Goal: Find specific page/section: Find specific page/section

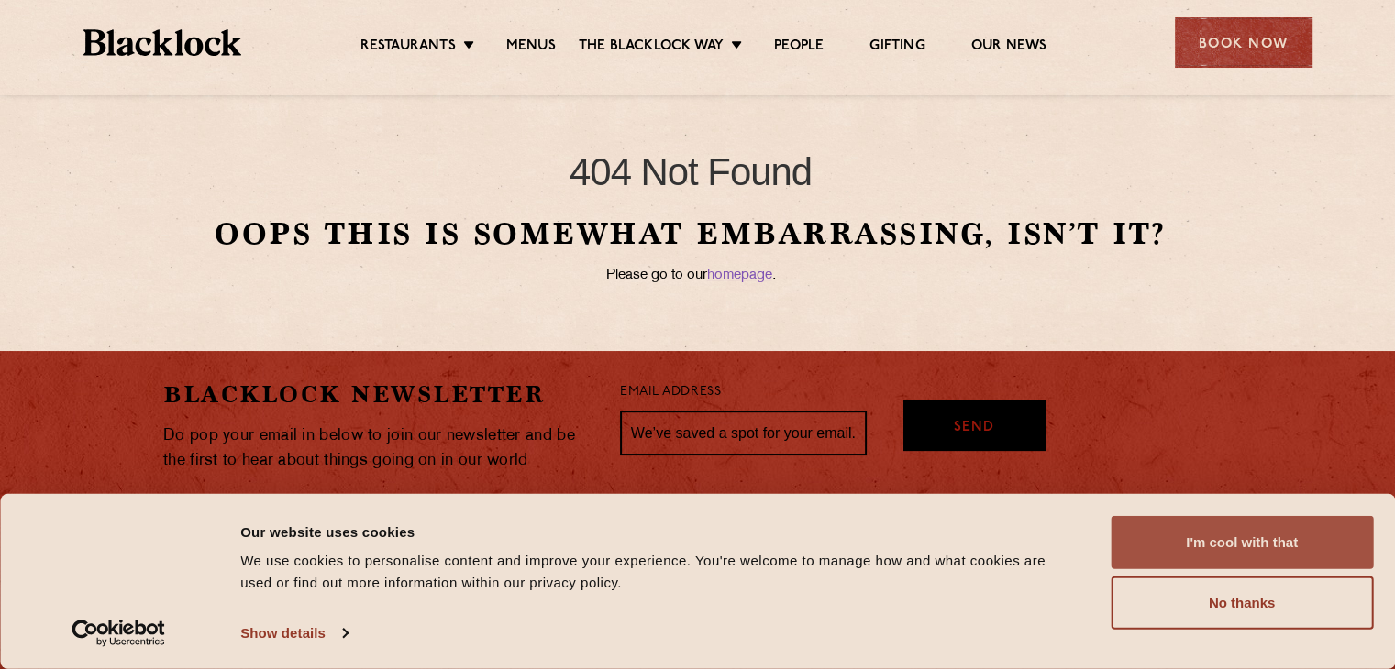
click at [1217, 549] on button "I'm cool with that" at bounding box center [1242, 542] width 262 height 53
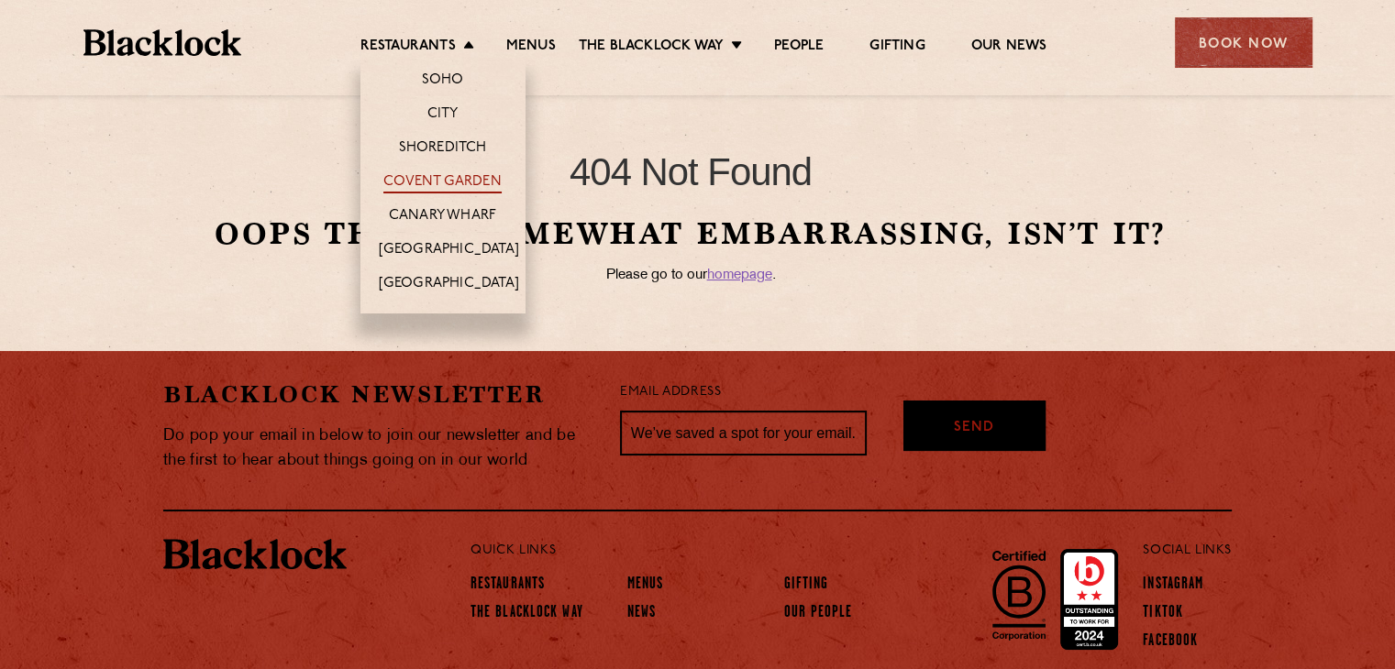
click at [470, 177] on link "Covent Garden" at bounding box center [442, 183] width 118 height 20
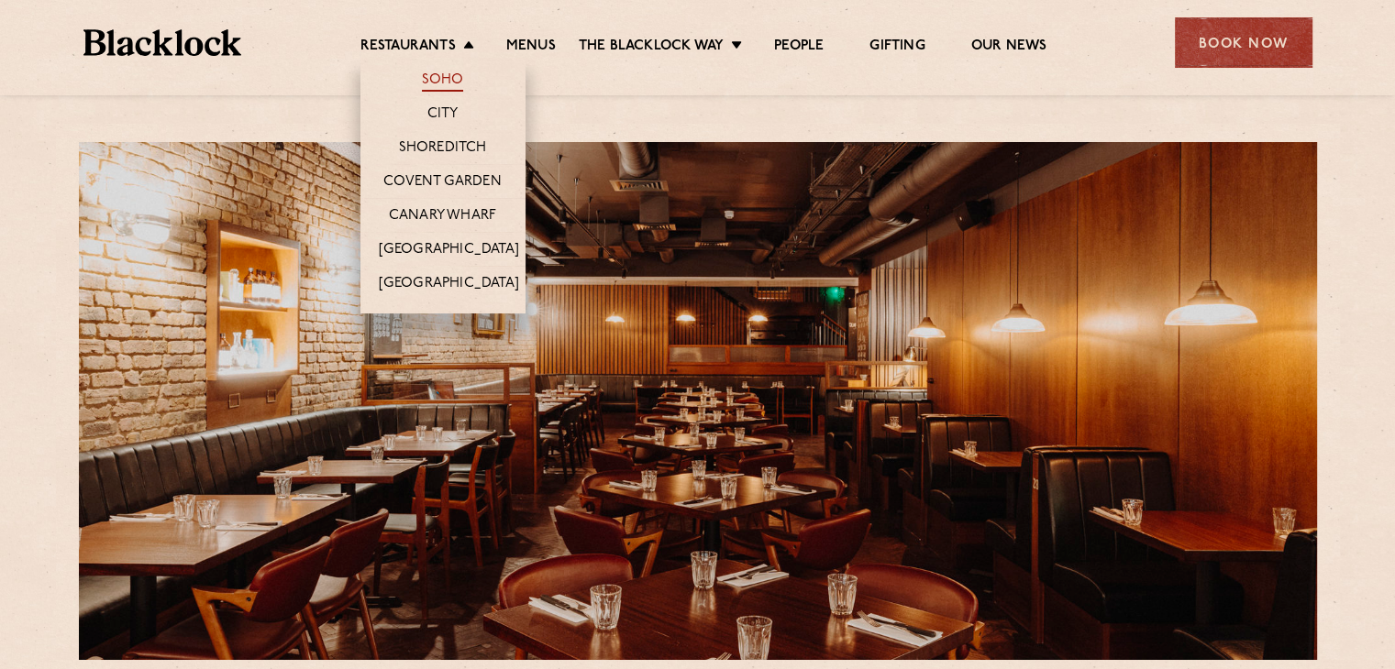
click at [442, 72] on link "Soho" at bounding box center [443, 82] width 42 height 20
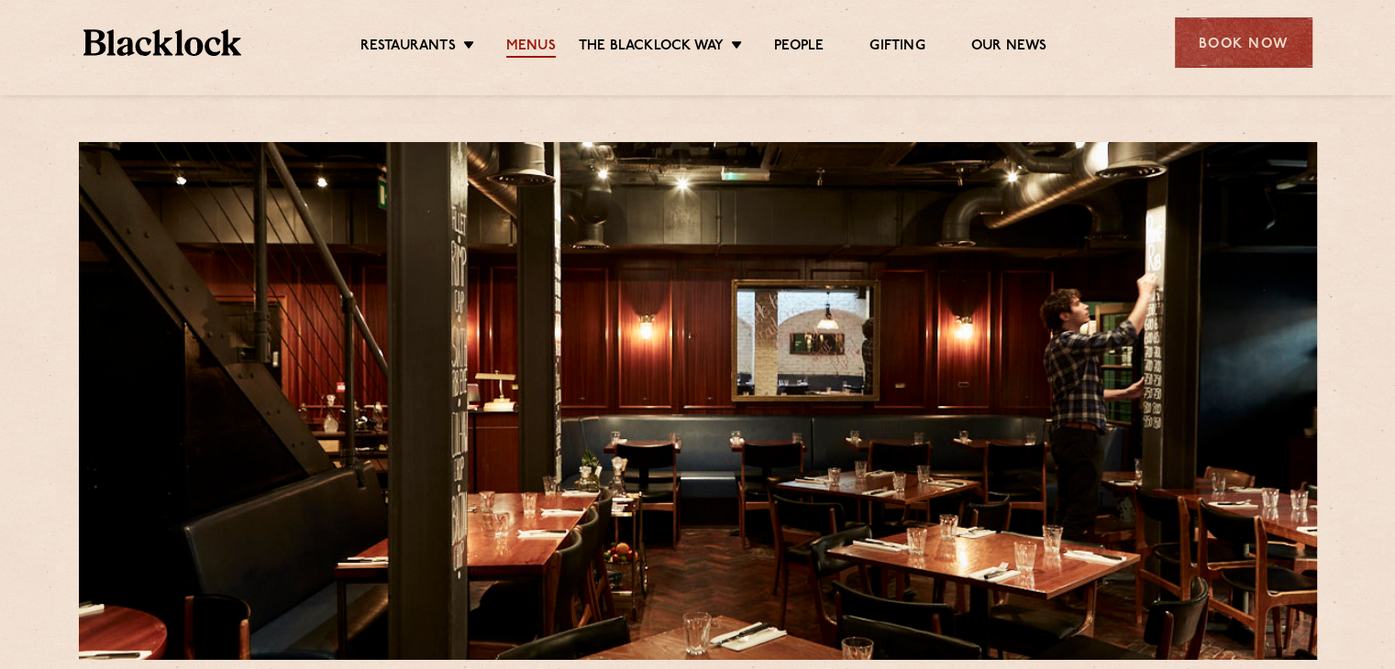
click at [548, 41] on link "Menus" at bounding box center [531, 48] width 50 height 20
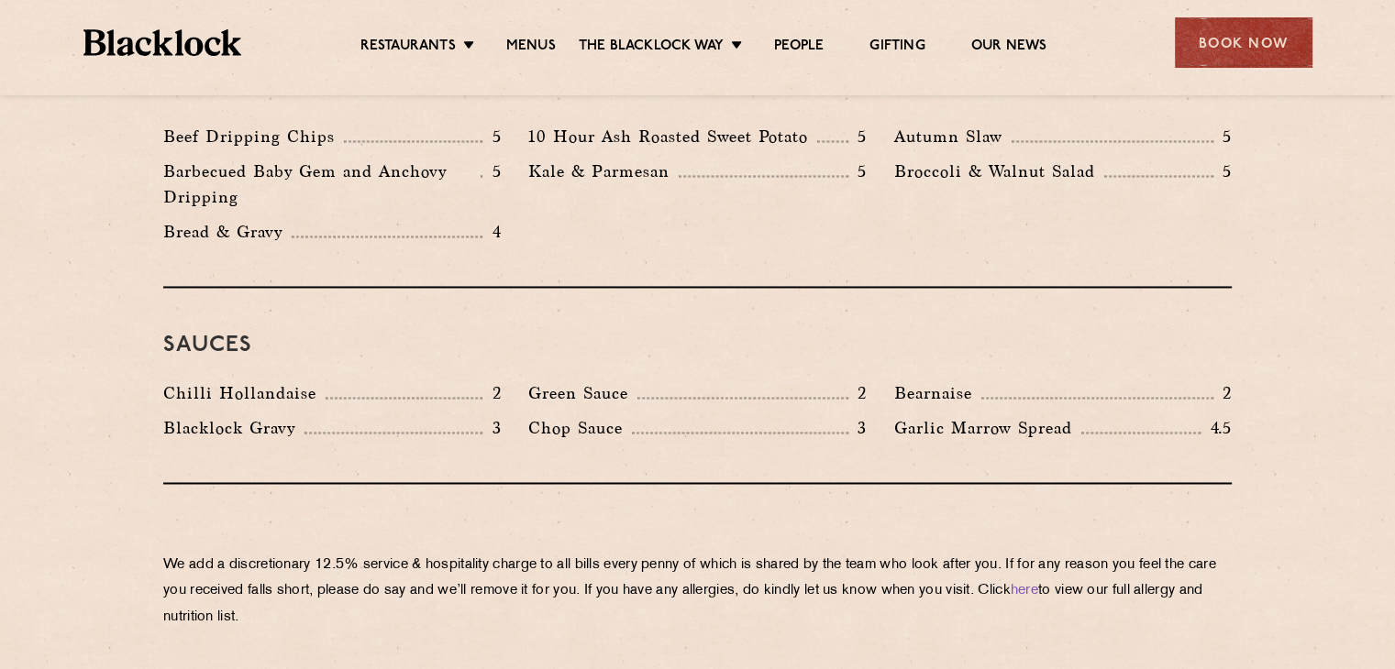
scroll to position [2971, 0]
